Goal: Navigation & Orientation: Find specific page/section

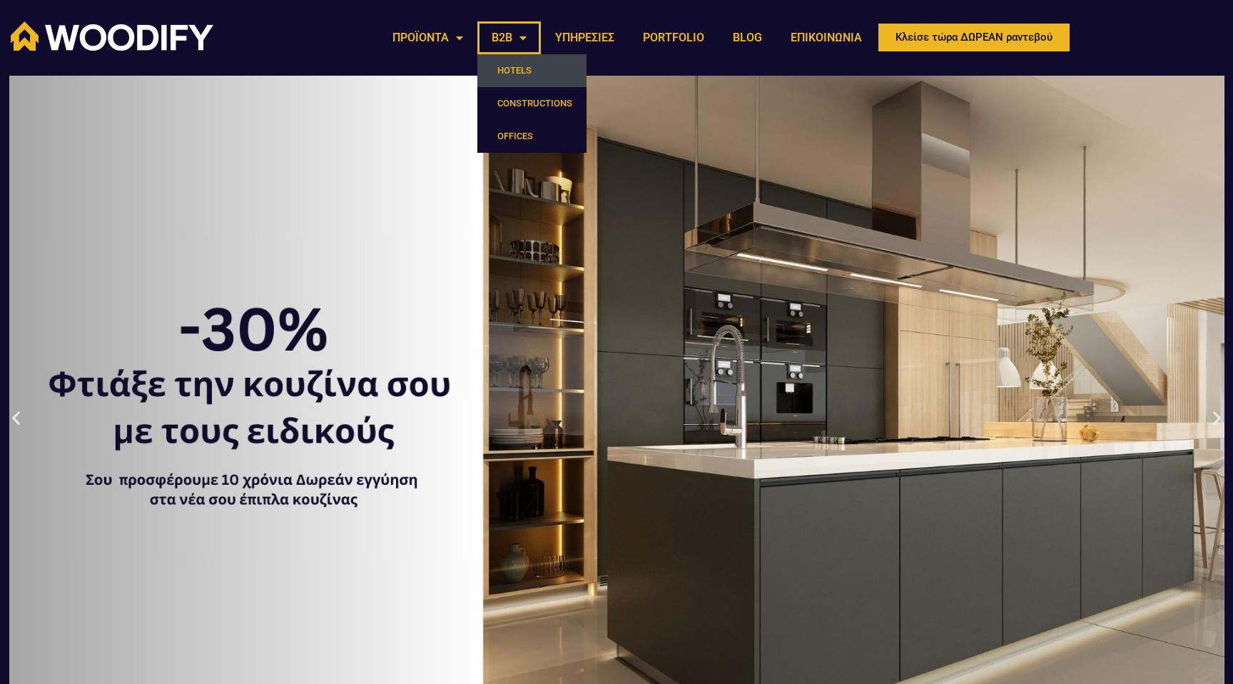
click at [511, 63] on link "HOTELS" at bounding box center [531, 70] width 109 height 33
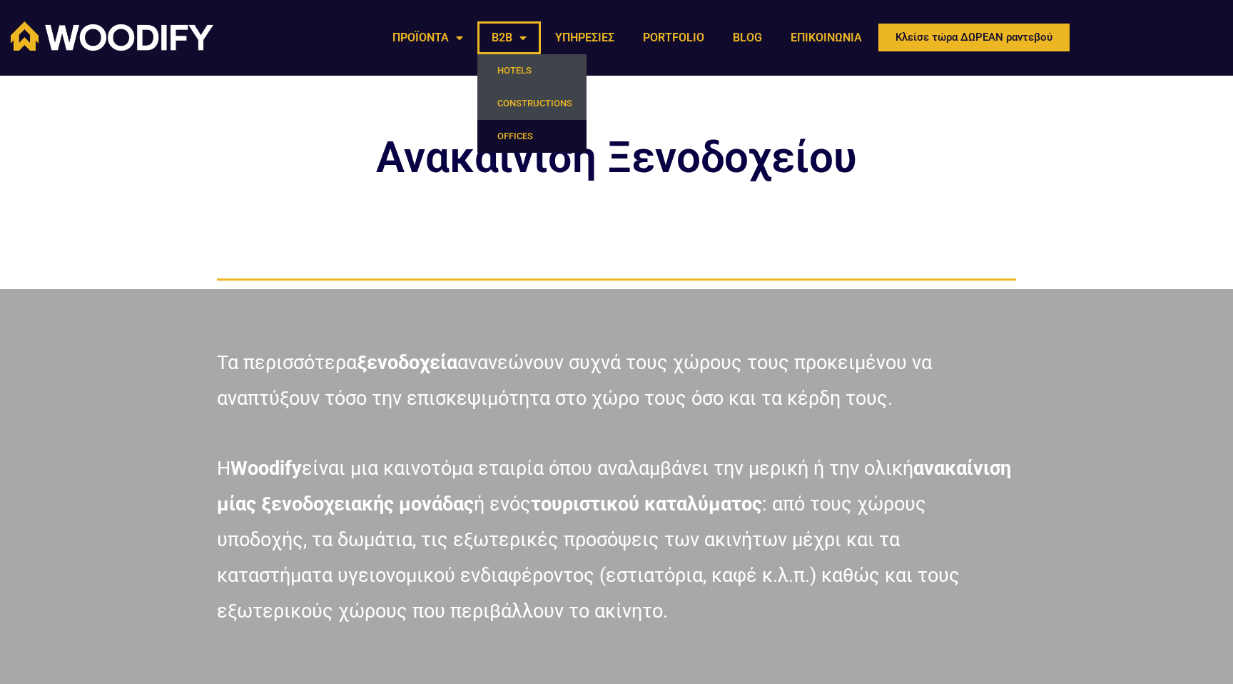
click at [511, 104] on link "CONSTRUCTIONS" at bounding box center [531, 103] width 109 height 33
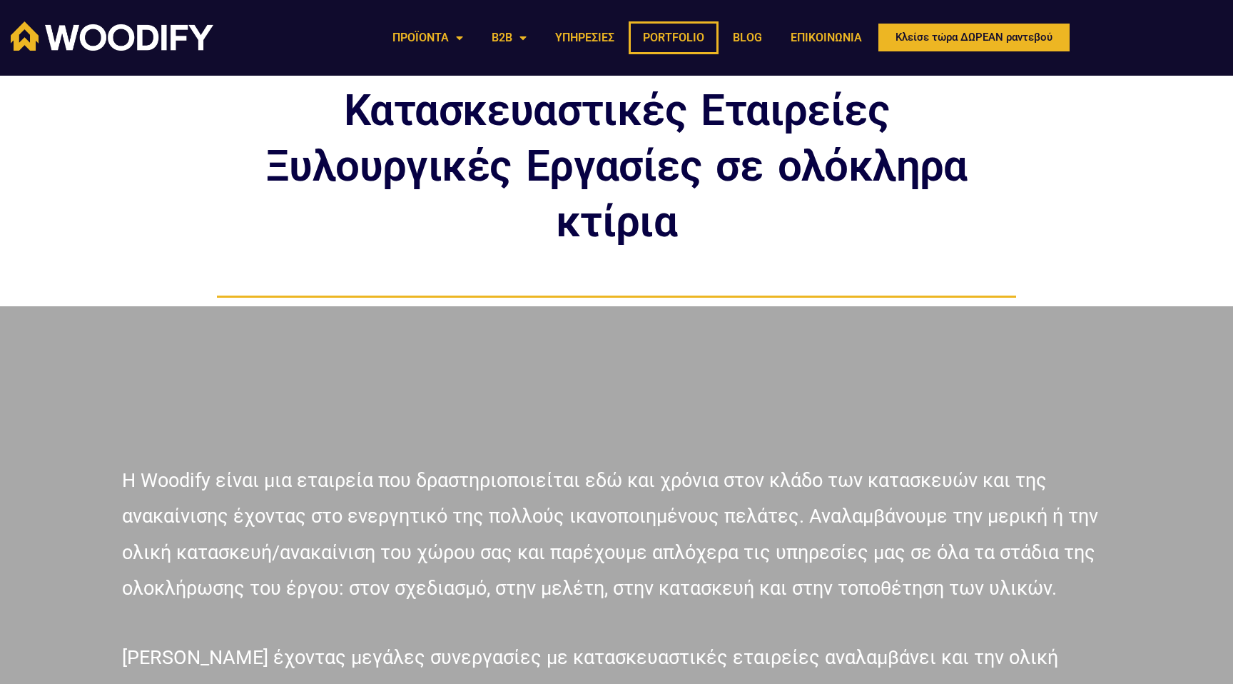
click at [684, 45] on link "PORTFOLIO" at bounding box center [674, 37] width 90 height 33
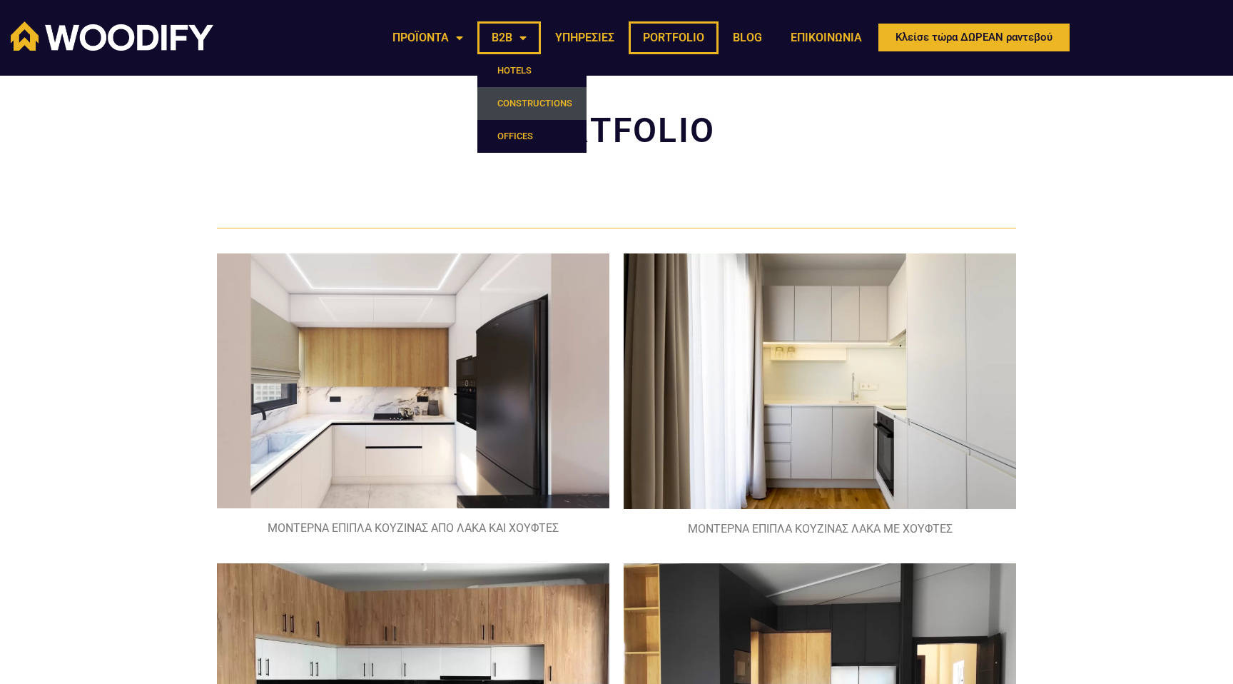
click at [514, 100] on link "CONSTRUCTIONS" at bounding box center [531, 103] width 109 height 33
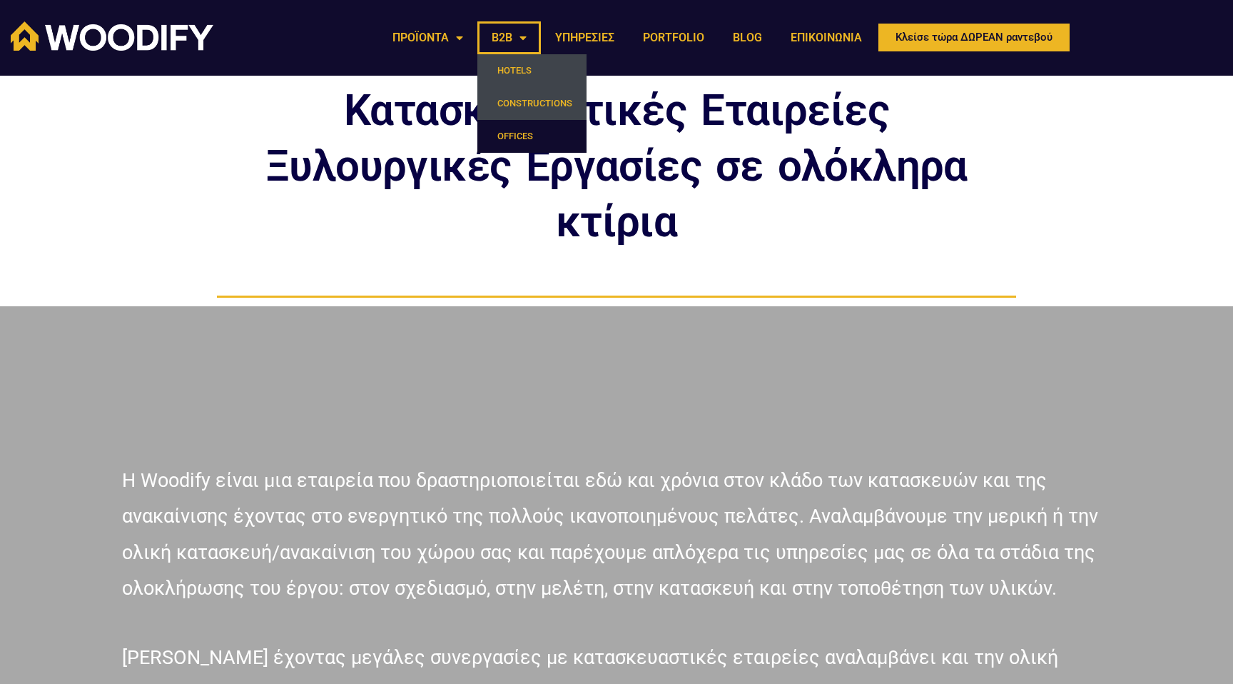
click at [503, 66] on link "HOTELS" at bounding box center [531, 70] width 109 height 33
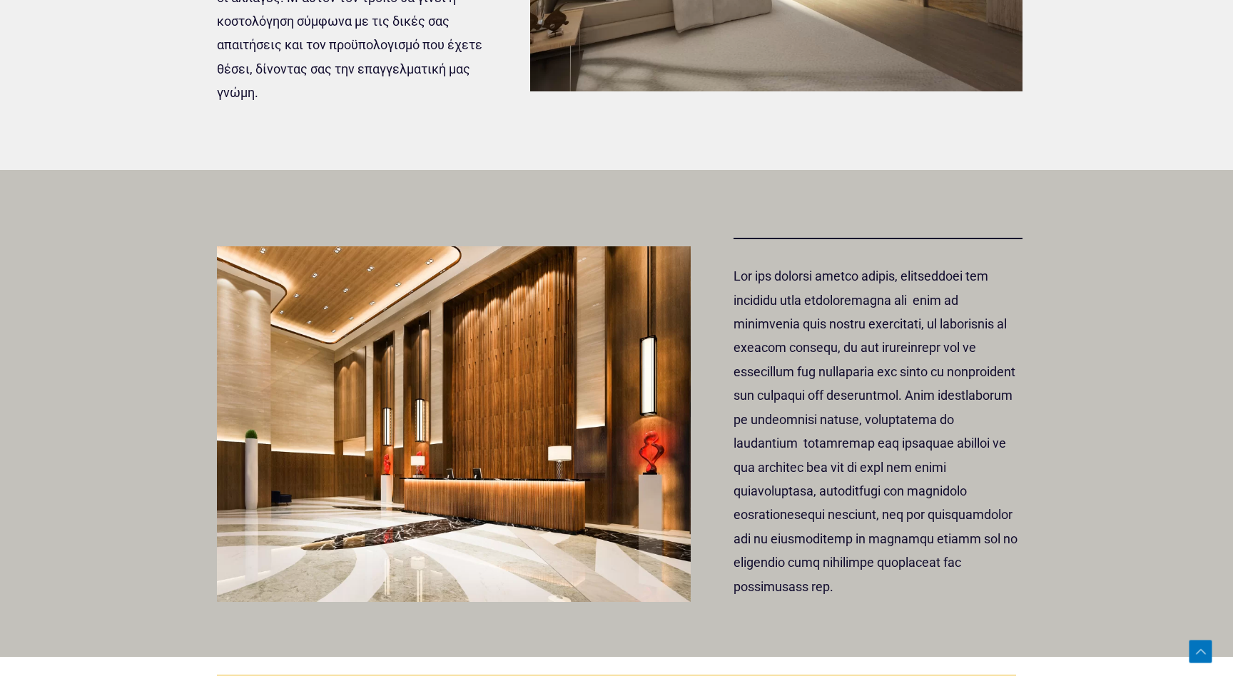
scroll to position [2561, 0]
